Goal: Information Seeking & Learning: Learn about a topic

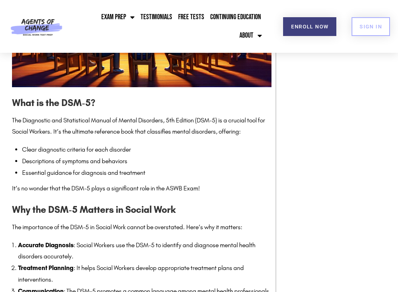
scroll to position [602, 0]
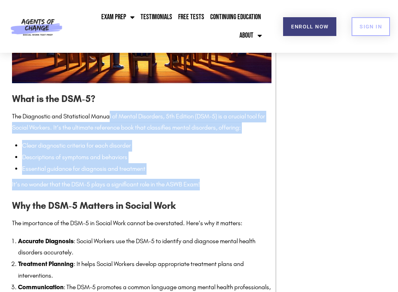
drag, startPoint x: 110, startPoint y: 112, endPoint x: 207, endPoint y: 185, distance: 120.7
click at [207, 185] on p "It’s no wonder that the DSM-5 plays a significant role in the ASWB Exam!" at bounding box center [141, 185] width 259 height 12
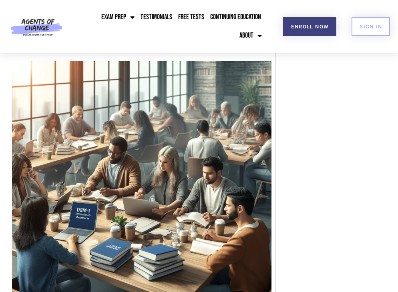
scroll to position [1116, 0]
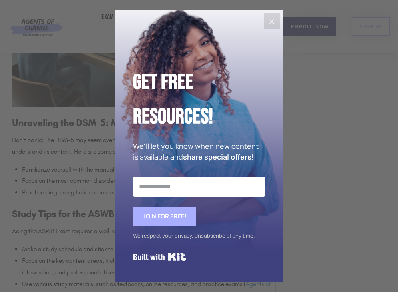
click at [273, 22] on icon "Close" at bounding box center [272, 22] width 10 height 10
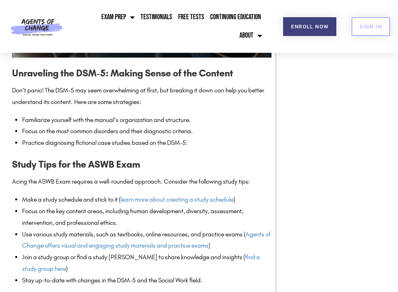
scroll to position [1182, 0]
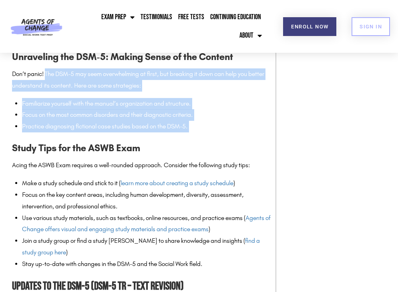
drag, startPoint x: 46, startPoint y: 77, endPoint x: 185, endPoint y: 140, distance: 153.3
click at [185, 140] on h3 "Study Tips for the ASWB Exam" at bounding box center [141, 147] width 259 height 15
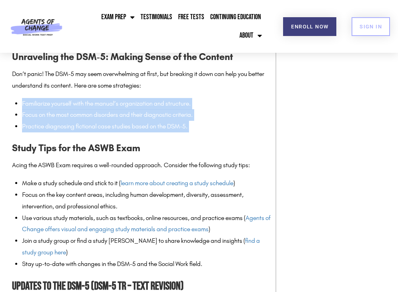
drag, startPoint x: 195, startPoint y: 136, endPoint x: 12, endPoint y: 106, distance: 186.2
click at [24, 106] on li "Familiarize yourself with the manual’s organization and structure." at bounding box center [146, 104] width 249 height 12
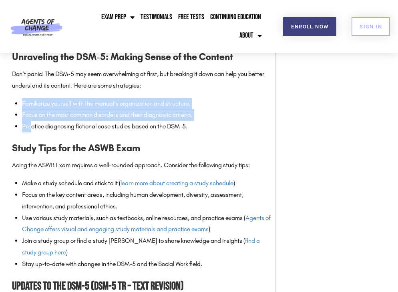
drag, startPoint x: 21, startPoint y: 107, endPoint x: 30, endPoint y: 128, distance: 22.8
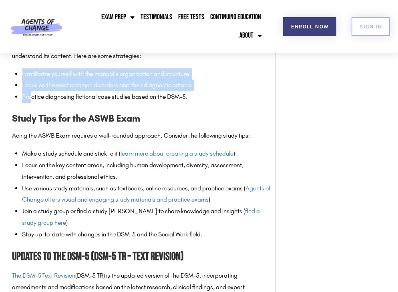
scroll to position [1214, 0]
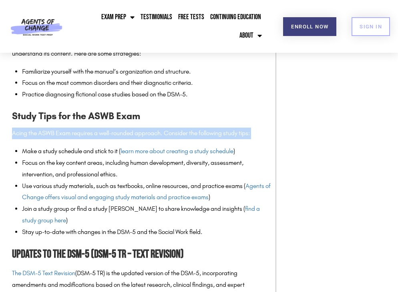
drag, startPoint x: 7, startPoint y: 133, endPoint x: 9, endPoint y: 143, distance: 10.1
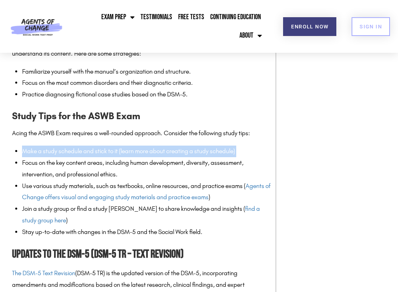
drag, startPoint x: 22, startPoint y: 150, endPoint x: 21, endPoint y: 160, distance: 10.0
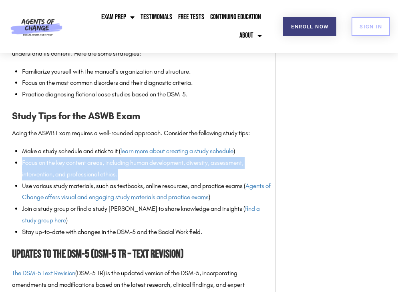
drag, startPoint x: 21, startPoint y: 160, endPoint x: 117, endPoint y: 172, distance: 96.9
click at [117, 172] on li "Focus on the key content areas, including human development, diversity, assessm…" at bounding box center [146, 168] width 249 height 23
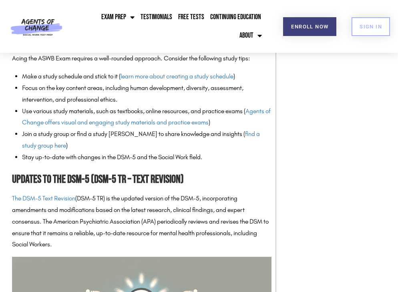
scroll to position [1292, 0]
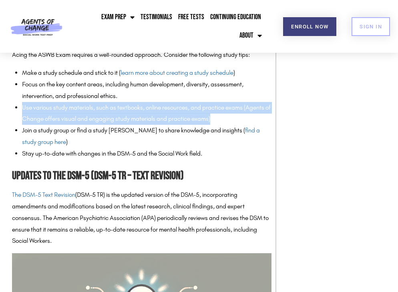
drag, startPoint x: 18, startPoint y: 104, endPoint x: 222, endPoint y: 115, distance: 204.0
click at [222, 115] on li "Use various study materials, such as textbooks, online resources, and practice …" at bounding box center [146, 113] width 249 height 23
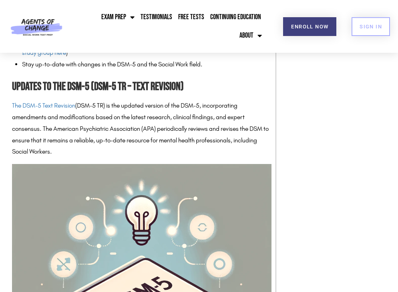
scroll to position [1382, 0]
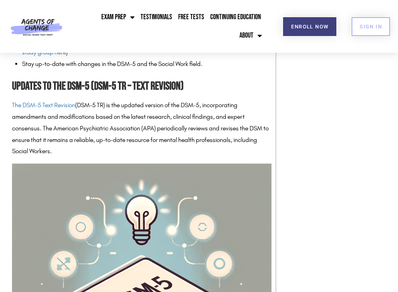
drag, startPoint x: 131, startPoint y: 104, endPoint x: 135, endPoint y: 151, distance: 46.6
click at [135, 151] on p "The DSM-5 Text Revision (DSM-5 TR) is the updated version of the DSM-5, incorpo…" at bounding box center [141, 129] width 259 height 58
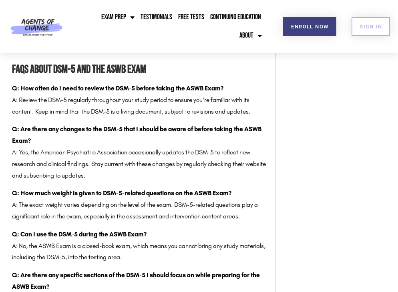
scroll to position [2141, 0]
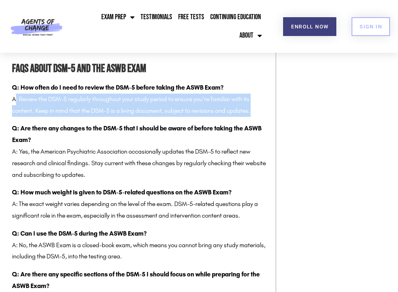
drag, startPoint x: 13, startPoint y: 98, endPoint x: 16, endPoint y: 120, distance: 22.2
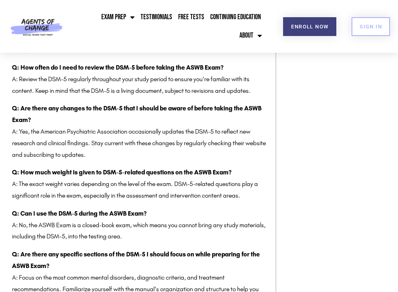
scroll to position [2160, 0]
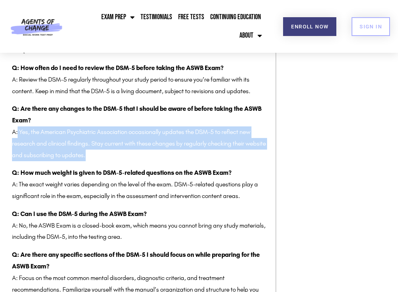
drag, startPoint x: 16, startPoint y: 131, endPoint x: 14, endPoint y: 162, distance: 30.5
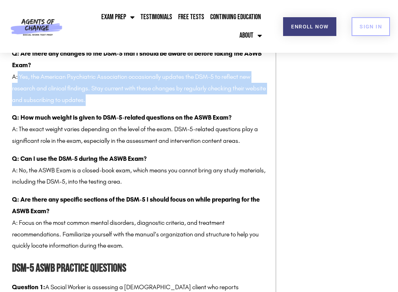
scroll to position [2211, 0]
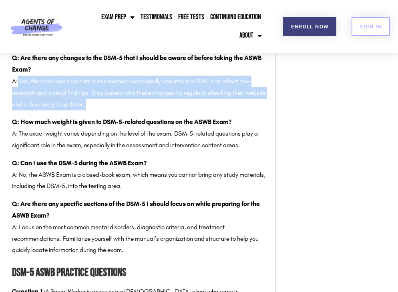
click at [21, 108] on p "Q: Are there any changes to the DSM-5 that I should be aware of before taking t…" at bounding box center [141, 81] width 259 height 58
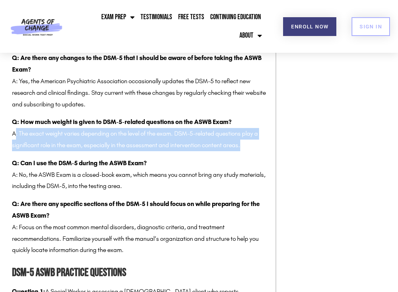
drag, startPoint x: 9, startPoint y: 134, endPoint x: 13, endPoint y: 154, distance: 21.3
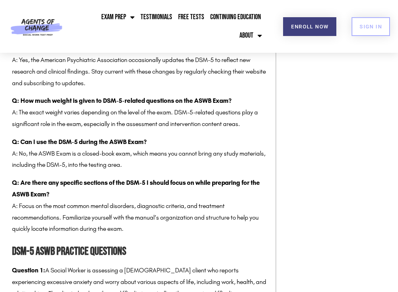
scroll to position [2235, 0]
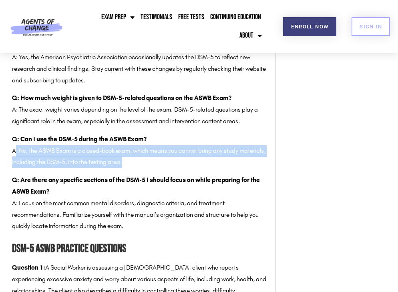
drag, startPoint x: 11, startPoint y: 149, endPoint x: 16, endPoint y: 173, distance: 24.5
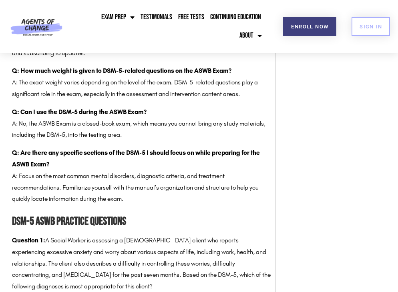
scroll to position [2264, 0]
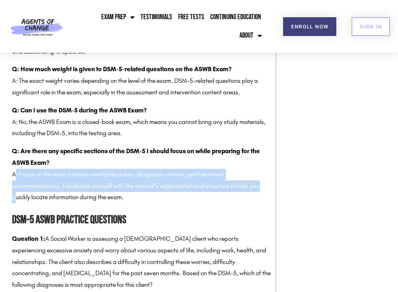
drag, startPoint x: 11, startPoint y: 171, endPoint x: 12, endPoint y: 200, distance: 28.8
click at [12, 200] on p "Q: Are there any specific sections of the DSM-5 I should focus on while prepari…" at bounding box center [141, 175] width 259 height 58
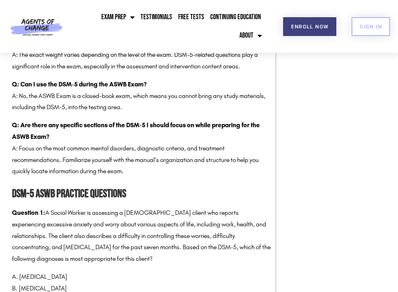
scroll to position [2301, 0]
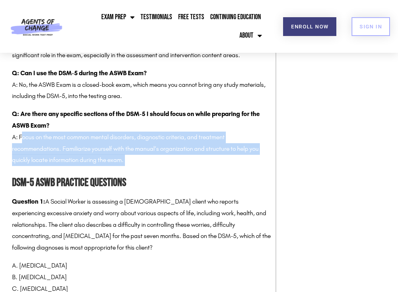
drag, startPoint x: 20, startPoint y: 138, endPoint x: 20, endPoint y: 173, distance: 34.0
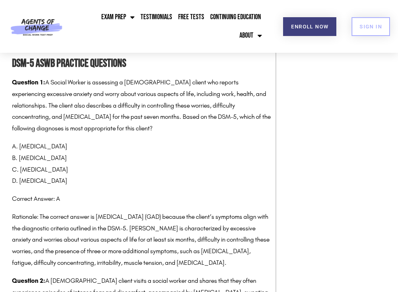
scroll to position [2407, 0]
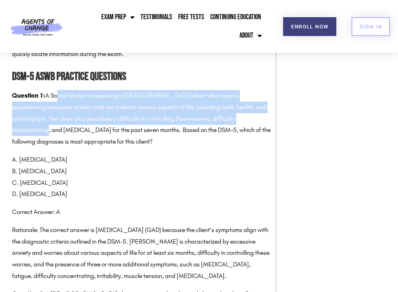
drag, startPoint x: 54, startPoint y: 96, endPoint x: 64, endPoint y: 130, distance: 36.3
click at [64, 131] on p "Question 1: A Social Worker is assessing a 35-year-old client who reports exper…" at bounding box center [141, 119] width 259 height 58
click at [64, 130] on p "Question 1: A Social Worker is assessing a 35-year-old client who reports exper…" at bounding box center [141, 119] width 259 height 58
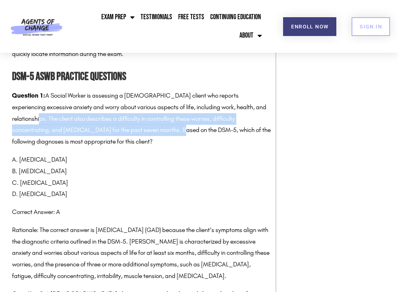
drag, startPoint x: 54, startPoint y: 120, endPoint x: 195, endPoint y: 131, distance: 141.3
click at [196, 131] on p "Question 1: A Social Worker is assessing a 35-year-old client who reports exper…" at bounding box center [141, 119] width 259 height 58
click at [195, 131] on p "Question 1: A Social Worker is assessing a 35-year-old client who reports exper…" at bounding box center [141, 119] width 259 height 58
drag, startPoint x: 15, startPoint y: 158, endPoint x: 113, endPoint y: 156, distance: 97.7
click at [114, 155] on p "A. Generalized Anxiety Disorder B. Social Anxiety Disorder C. Panic Disorder D.…" at bounding box center [141, 177] width 259 height 46
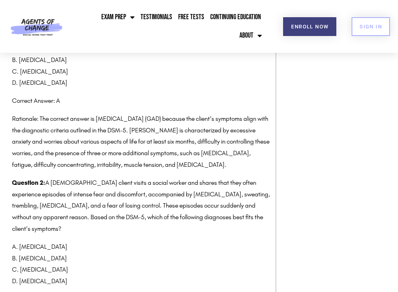
scroll to position [2524, 0]
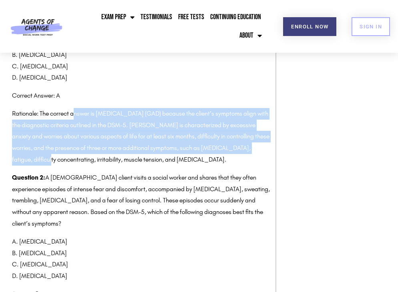
drag, startPoint x: 74, startPoint y: 118, endPoint x: 83, endPoint y: 162, distance: 44.9
click at [83, 162] on p "Rationale: The correct answer is Generalized Anxiety Disorder (GAD) because the…" at bounding box center [141, 137] width 259 height 58
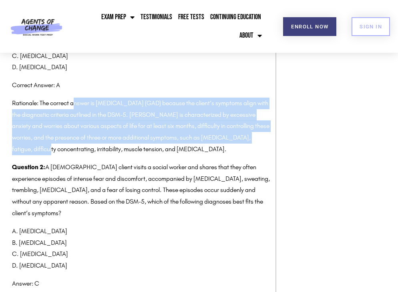
scroll to position [2540, 0]
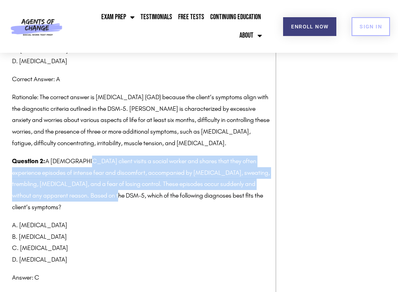
drag, startPoint x: 81, startPoint y: 163, endPoint x: 97, endPoint y: 192, distance: 33.0
click at [97, 192] on p "Question 2: A 28-year-old client visits a social worker and shares that they of…" at bounding box center [141, 185] width 259 height 58
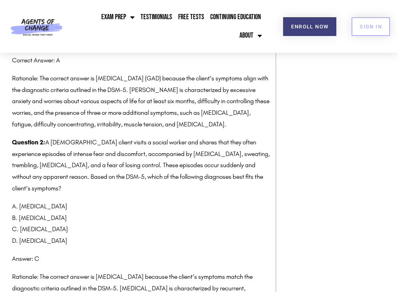
click at [97, 192] on p "Question 2: A 28-year-old client visits a social worker and shares that they of…" at bounding box center [141, 166] width 259 height 58
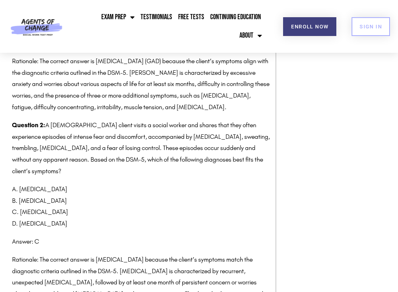
scroll to position [2575, 0]
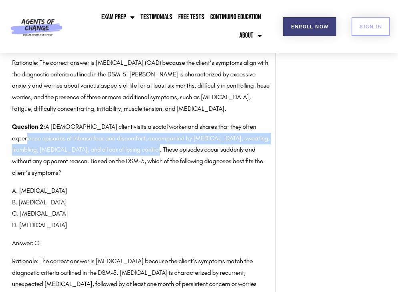
drag, startPoint x: 12, startPoint y: 140, endPoint x: 143, endPoint y: 145, distance: 131.4
click at [143, 146] on p "Question 2: A 28-year-old client visits a social worker and shares that they of…" at bounding box center [141, 150] width 259 height 58
click at [143, 145] on p "Question 2: A 28-year-old client visits a social worker and shares that they of…" at bounding box center [141, 150] width 259 height 58
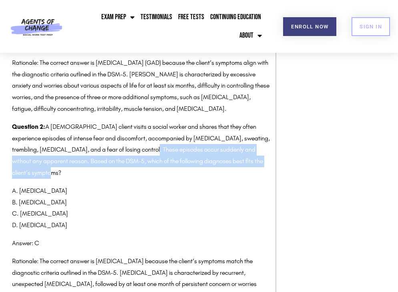
drag, startPoint x: 144, startPoint y: 147, endPoint x: 143, endPoint y: 169, distance: 22.0
click at [143, 169] on p "Question 2: A 28-year-old client visits a social worker and shares that they of…" at bounding box center [141, 150] width 259 height 58
drag, startPoint x: 13, startPoint y: 216, endPoint x: 83, endPoint y: 216, distance: 69.6
click at [83, 216] on p "A. Specific Phobia B. Agoraphobia C. Panic Disorder D. Obsessive-Compulsive Dis…" at bounding box center [141, 208] width 259 height 46
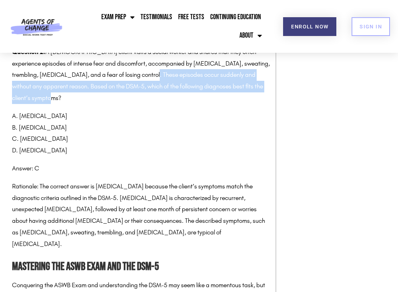
scroll to position [2655, 0]
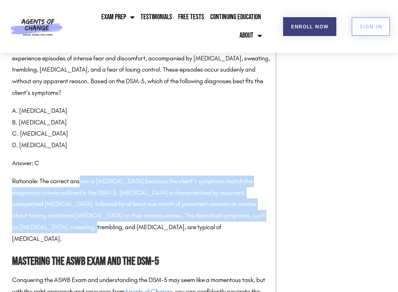
drag, startPoint x: 83, startPoint y: 184, endPoint x: 85, endPoint y: 227, distance: 42.5
click at [86, 226] on p "Rationale: The correct answer is Panic Disorder because the client’s symptoms m…" at bounding box center [141, 210] width 259 height 69
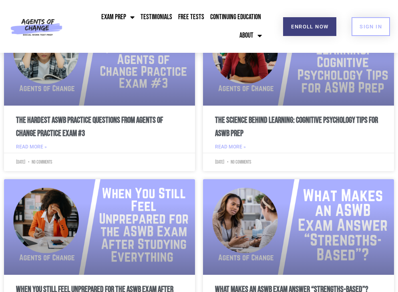
scroll to position [3446, 0]
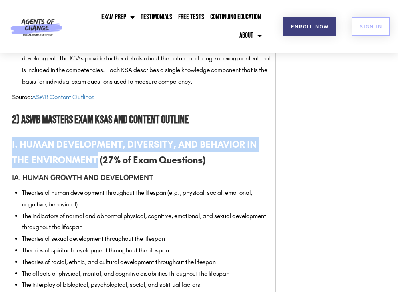
drag, startPoint x: 10, startPoint y: 145, endPoint x: 99, endPoint y: 158, distance: 89.8
copy strong "I. HUMAN DEVELOPMENT, DIVERSITY, AND BEHAVIOR IN THE ENVIRONMENT"
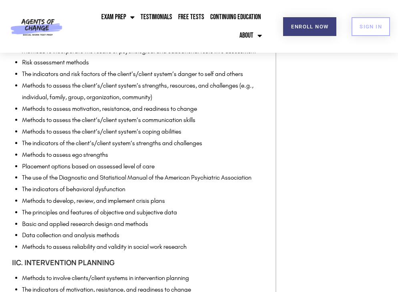
scroll to position [2049, 0]
